Goal: Navigation & Orientation: Go to known website

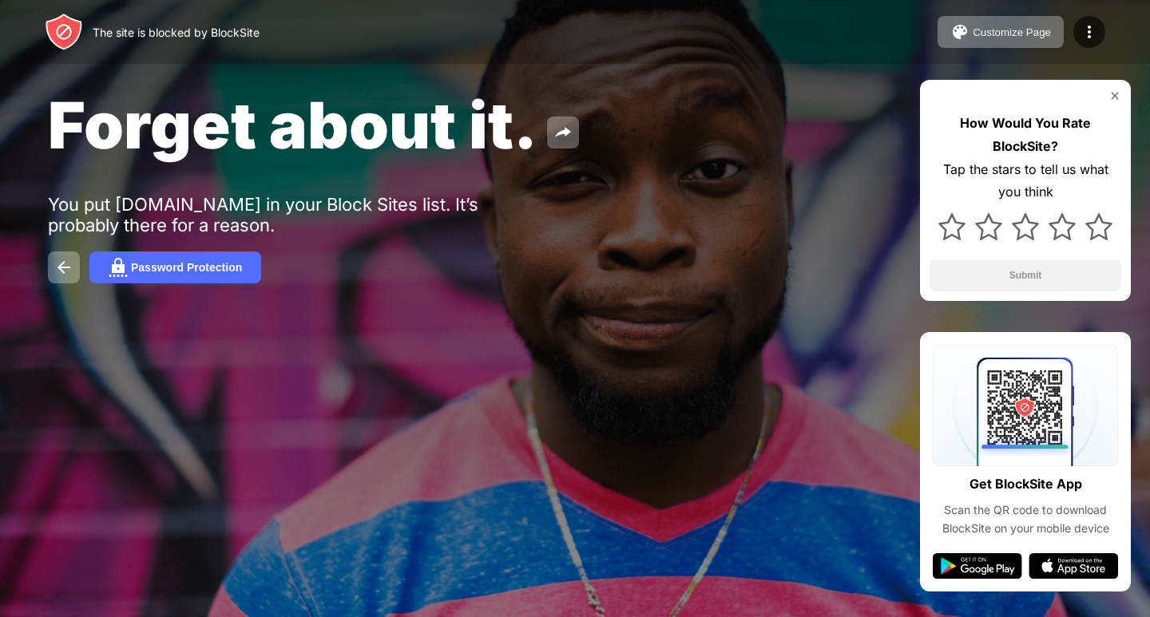
drag, startPoint x: 0, startPoint y: 0, endPoint x: 532, endPoint y: 374, distance: 650.4
click at [532, 374] on div at bounding box center [575, 308] width 1150 height 617
click at [1114, 94] on img at bounding box center [1114, 95] width 13 height 13
